Goal: Task Accomplishment & Management: Complete application form

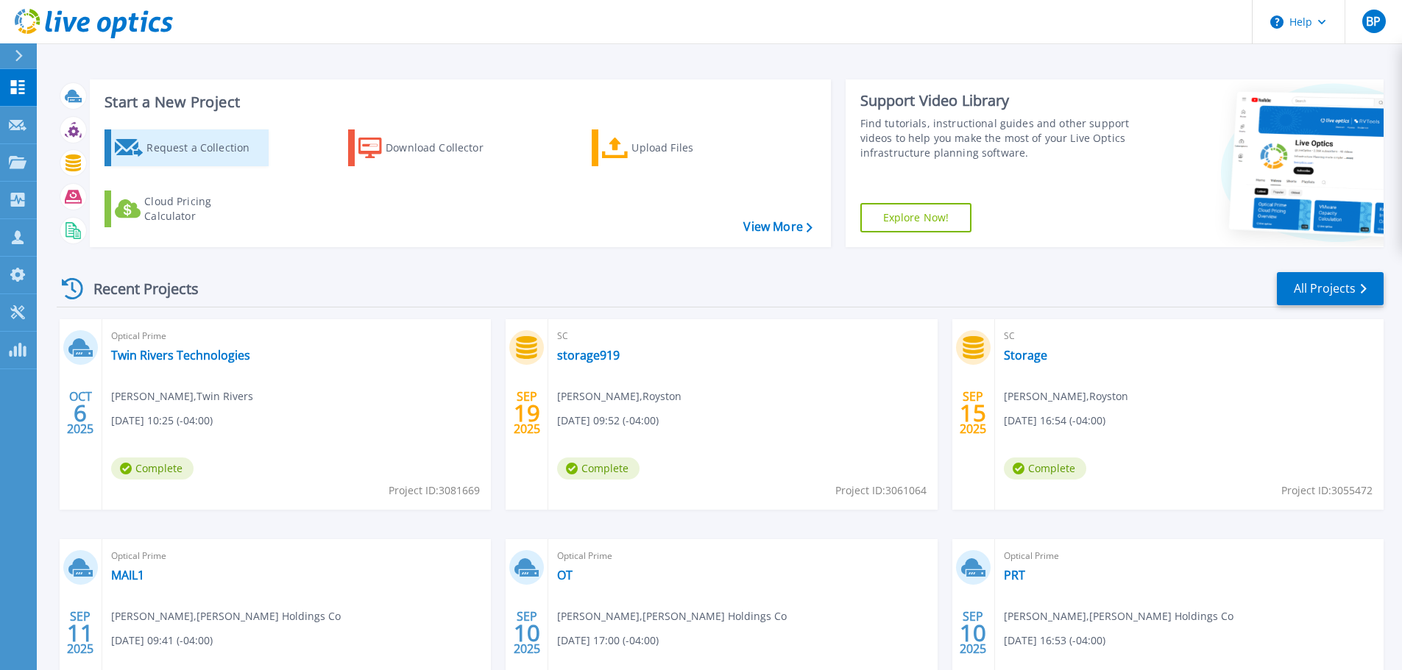
click at [184, 151] on div "Request a Collection" at bounding box center [205, 147] width 118 height 29
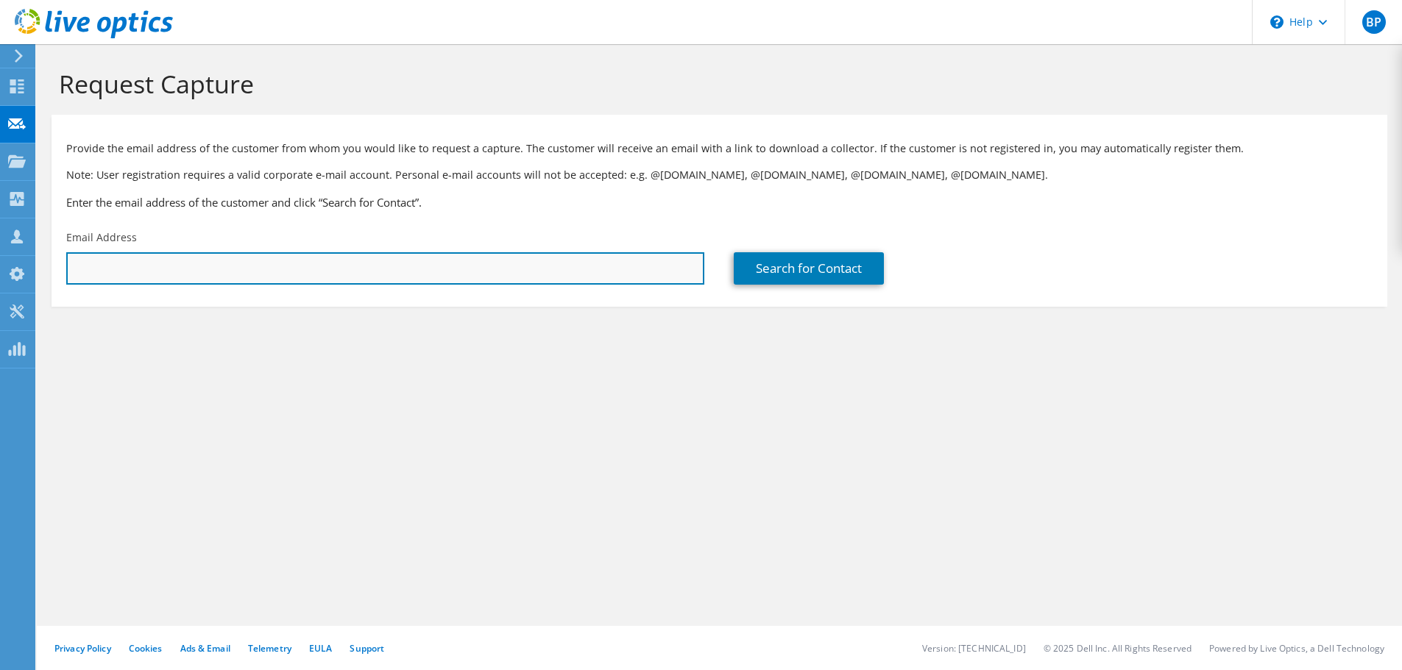
click at [176, 271] on input "text" at bounding box center [385, 268] width 638 height 32
click at [259, 265] on input "text" at bounding box center [385, 268] width 638 height 32
